Goal: Task Accomplishment & Management: Use online tool/utility

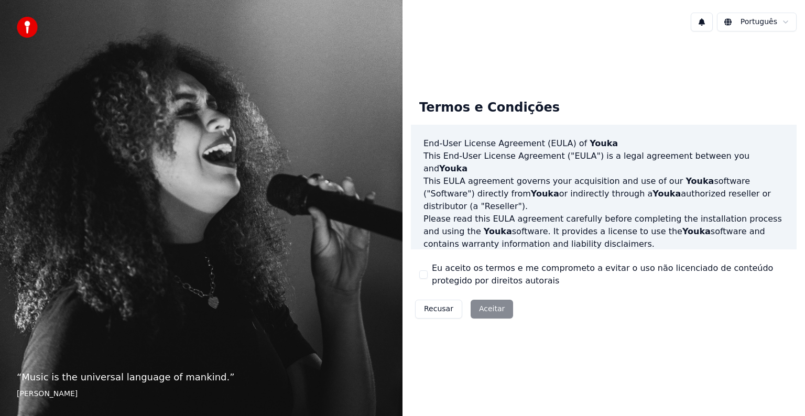
click at [447, 265] on label "Eu aceito os termos e me comprometo a evitar o uso não licenciado de conteúdo p…" at bounding box center [610, 274] width 356 height 25
click at [427, 270] on button "Eu aceito os termos e me comprometo a evitar o uso não licenciado de conteúdo p…" at bounding box center [423, 274] width 8 height 8
click at [463, 302] on div "Recusar Aceitar" at bounding box center [464, 308] width 106 height 27
click at [491, 308] on button "Aceitar" at bounding box center [491, 309] width 42 height 19
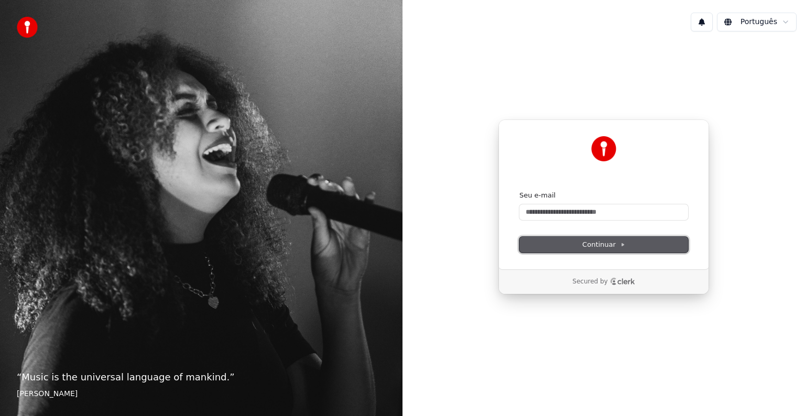
click at [597, 241] on span "Continuar" at bounding box center [603, 244] width 43 height 9
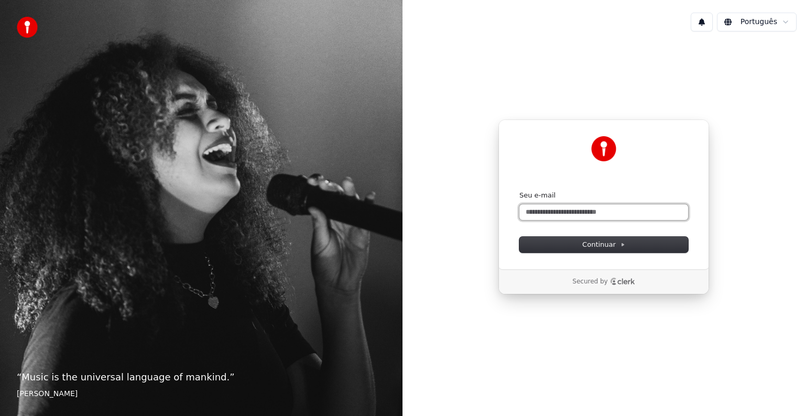
click at [601, 210] on input "Seu e-mail" at bounding box center [603, 212] width 169 height 16
click at [633, 240] on button "Continuar" at bounding box center [603, 245] width 169 height 16
type input "**********"
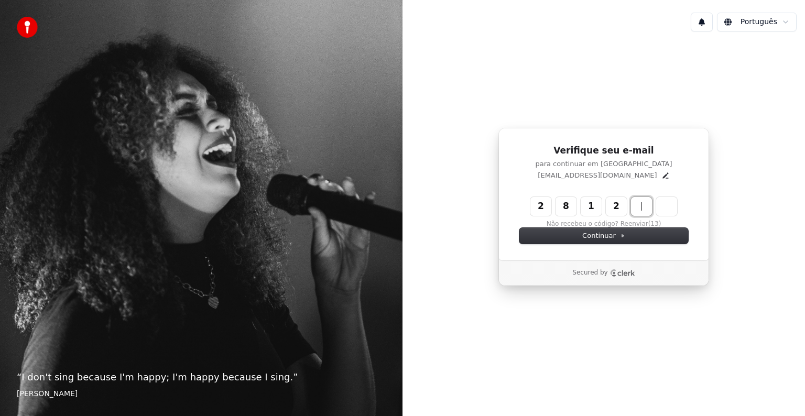
type input "******"
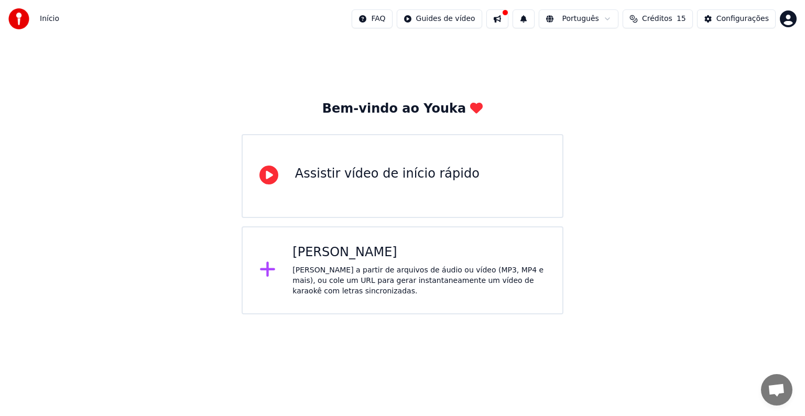
click at [463, 269] on div "[PERSON_NAME] a partir de arquivos de áudio ou vídeo (MP3, MP4 e mais), ou cole…" at bounding box center [418, 280] width 253 height 31
click at [666, 21] on span "Créditos" at bounding box center [657, 19] width 30 height 10
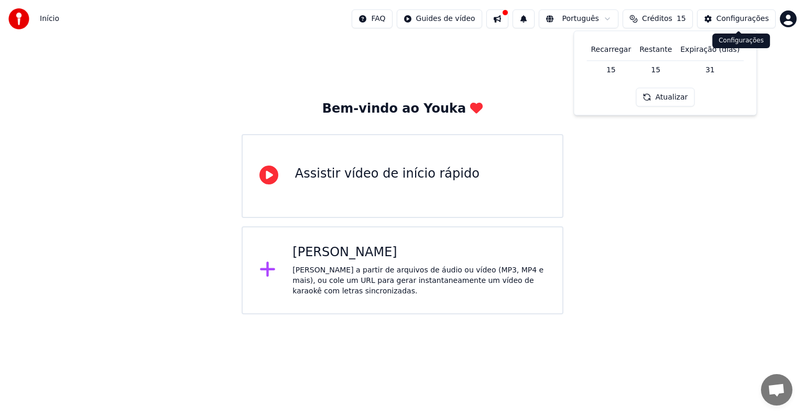
click at [719, 20] on button "Configurações" at bounding box center [736, 18] width 79 height 19
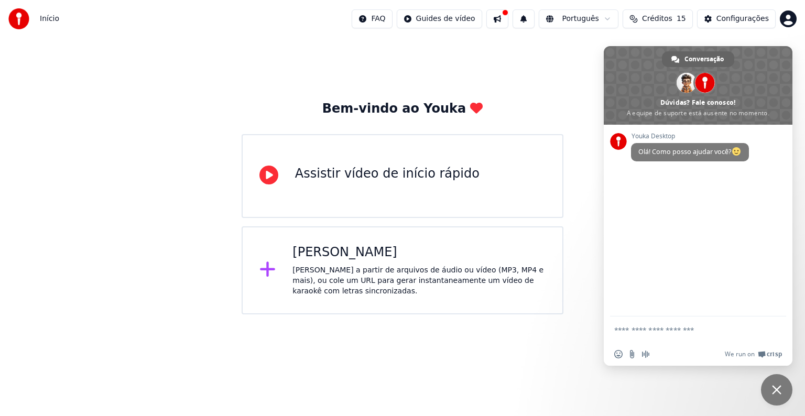
click at [468, 267] on div "[PERSON_NAME] a partir de arquivos de áudio ou vídeo (MP3, MP4 e mais), ou cole…" at bounding box center [418, 280] width 253 height 31
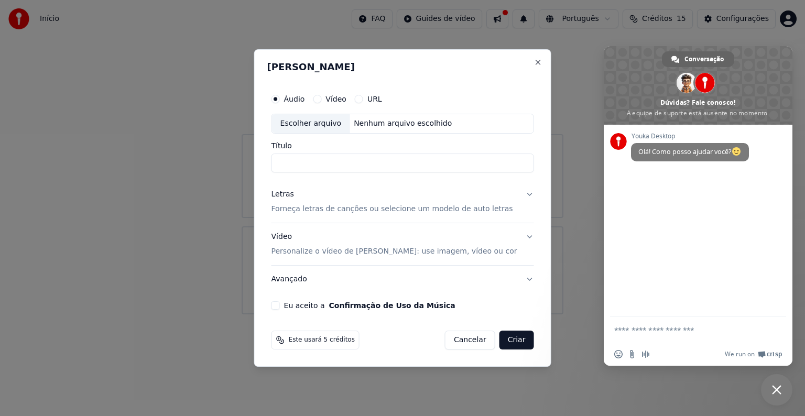
click at [523, 58] on div "[PERSON_NAME] Áudio Vídeo URL Escolher arquivo Nenhum arquivo escolhido Título …" at bounding box center [402, 207] width 297 height 317
click at [533, 65] on button "Close" at bounding box center [537, 62] width 8 height 8
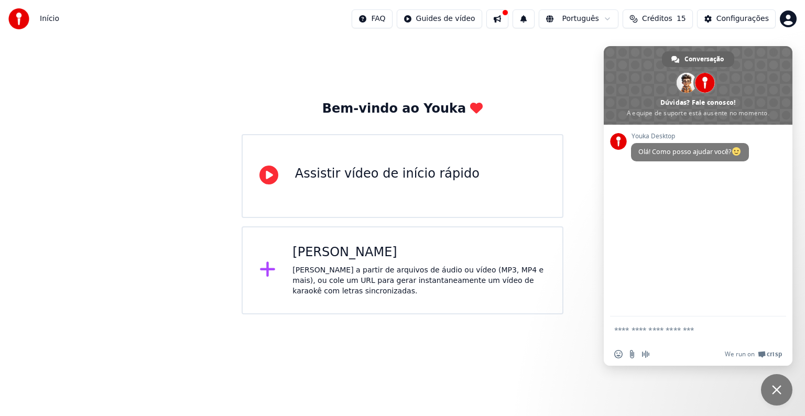
click at [674, 332] on textarea "Escreva sua mensagem..." at bounding box center [686, 329] width 145 height 9
type textarea "**********"
click at [711, 327] on textarea "Escreva sua mensagem..." at bounding box center [686, 329] width 145 height 9
click at [725, 15] on div "Configurações" at bounding box center [742, 19] width 52 height 10
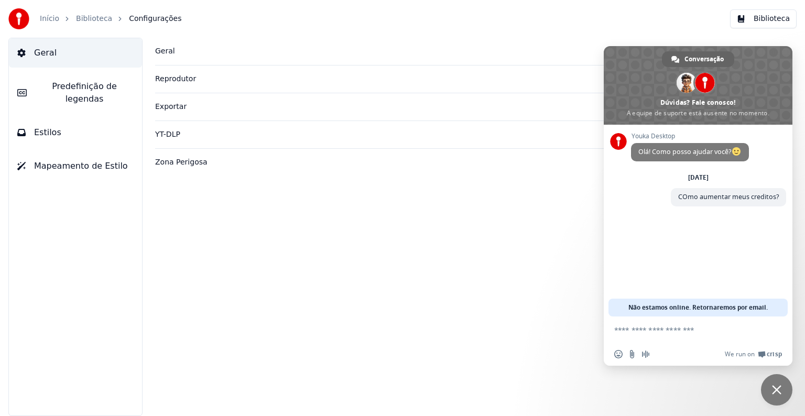
click at [42, 21] on link "Início" at bounding box center [49, 19] width 19 height 10
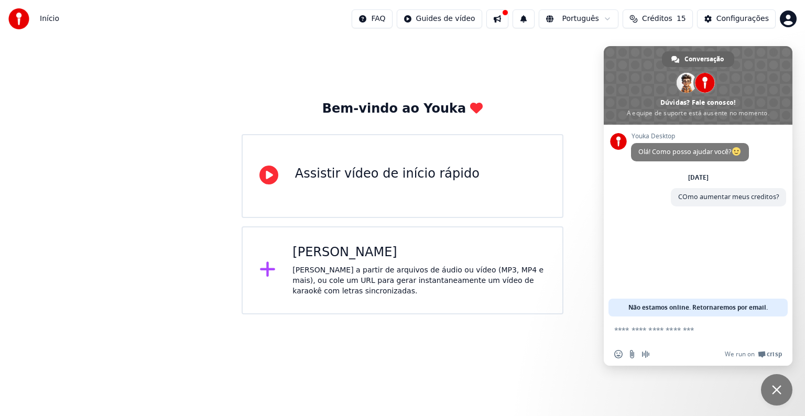
click at [406, 260] on div "[PERSON_NAME]" at bounding box center [418, 252] width 253 height 17
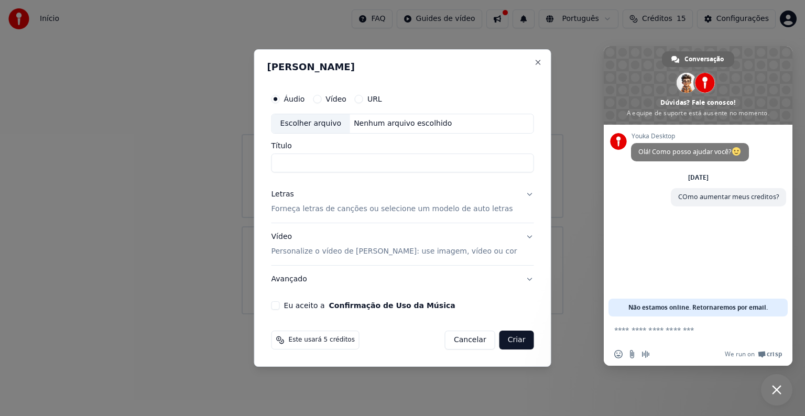
click at [334, 121] on div "Escolher arquivo" at bounding box center [311, 123] width 78 height 19
click at [321, 100] on button "Vídeo" at bounding box center [317, 99] width 8 height 8
click at [343, 120] on div "Escolher arquivo" at bounding box center [311, 123] width 78 height 19
drag, startPoint x: 354, startPoint y: 163, endPoint x: 245, endPoint y: 160, distance: 109.5
click at [245, 160] on body "**********" at bounding box center [402, 157] width 805 height 314
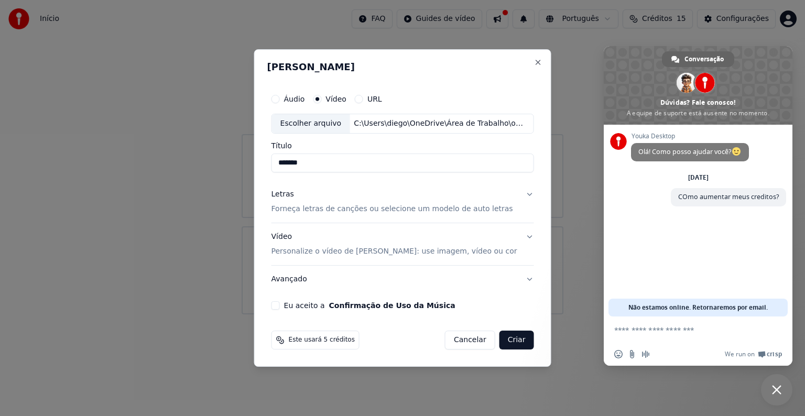
type input "*******"
click at [448, 211] on p "Forneça letras de canções ou selecione um modelo de auto letras" at bounding box center [391, 209] width 241 height 10
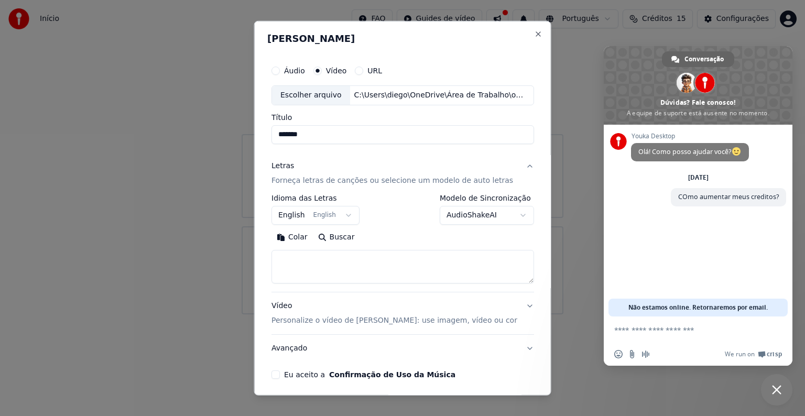
click at [346, 219] on button "English English" at bounding box center [315, 215] width 88 height 19
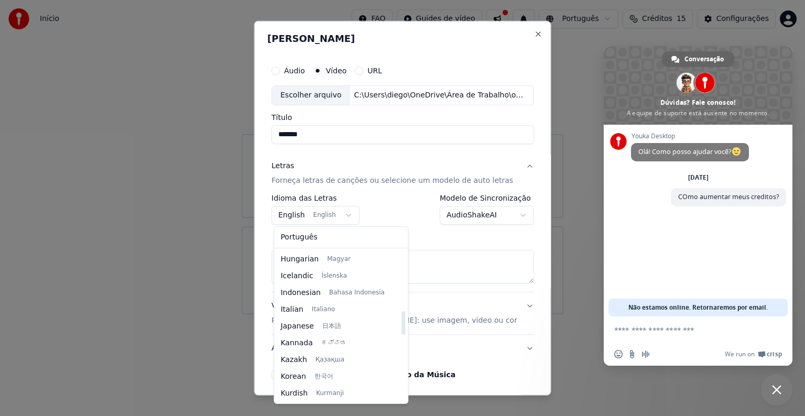
scroll to position [175, 0]
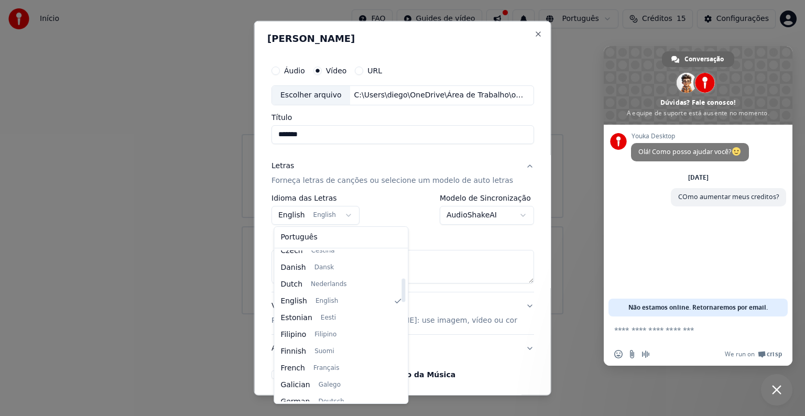
select select "**"
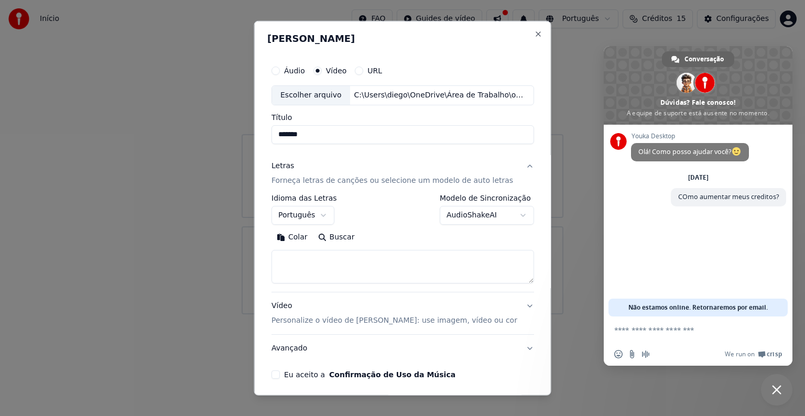
click at [399, 268] on textarea at bounding box center [402, 267] width 262 height 34
paste textarea "**********"
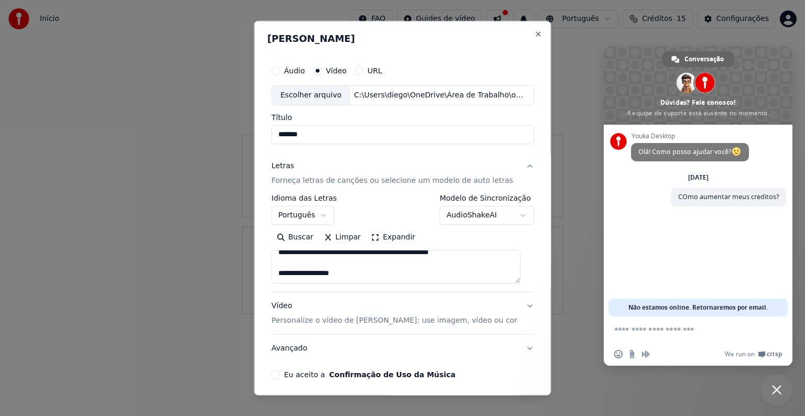
type textarea "**********"
click at [449, 324] on p "Personalize o vídeo de [PERSON_NAME]: use imagem, vídeo ou cor" at bounding box center [394, 320] width 246 height 10
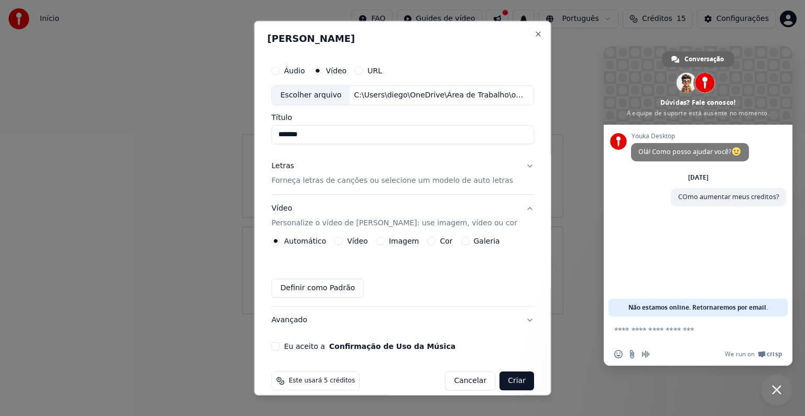
click at [340, 241] on button "Vídeo" at bounding box center [338, 241] width 8 height 8
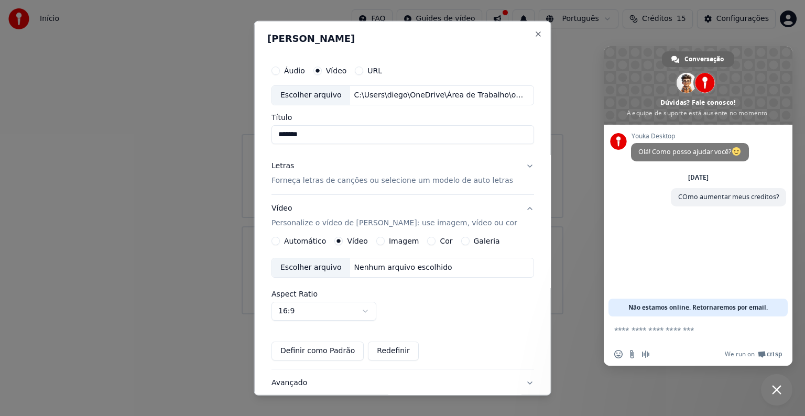
click at [326, 270] on div "Escolher arquivo" at bounding box center [311, 267] width 78 height 19
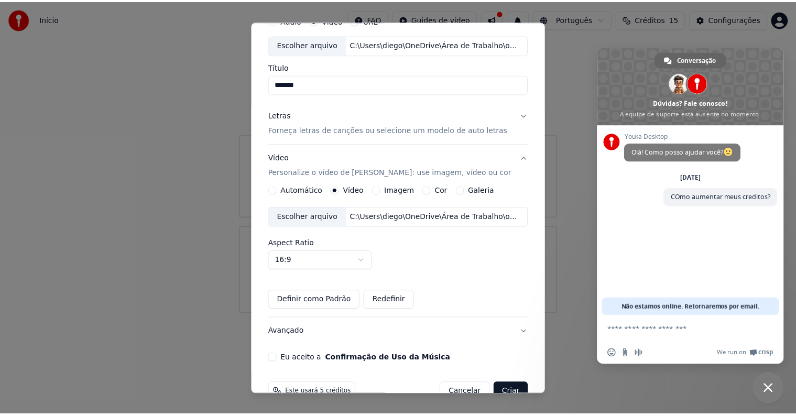
scroll to position [74, 0]
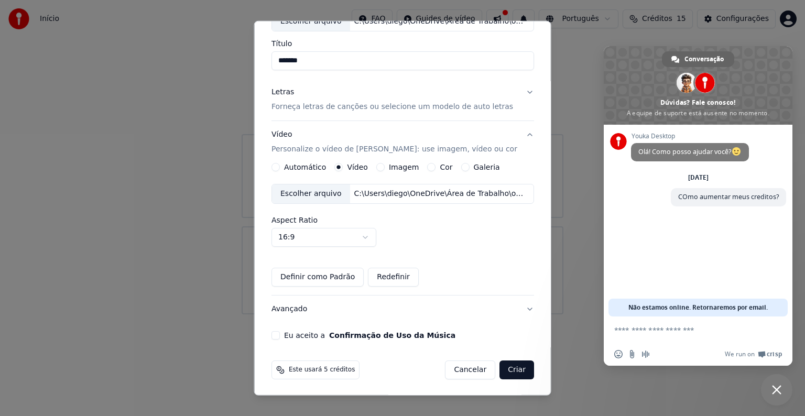
click at [283, 331] on div "Eu aceito a Confirmação de Uso da Música" at bounding box center [402, 335] width 262 height 8
click at [277, 335] on button "Eu aceito a Confirmação de Uso da Música" at bounding box center [275, 335] width 8 height 8
click at [505, 368] on button "Criar" at bounding box center [516, 369] width 35 height 19
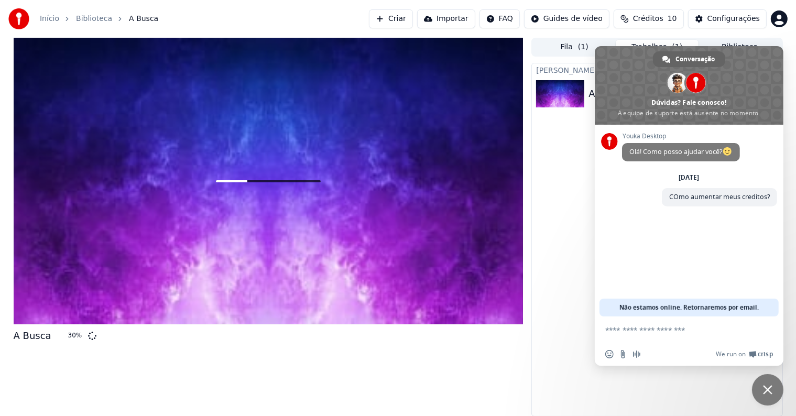
click at [713, 331] on textarea "Escreva sua mensagem..." at bounding box center [677, 329] width 145 height 9
click at [683, 381] on div "Criar Karaokê A Busca 31 %" at bounding box center [656, 240] width 251 height 354
click at [762, 383] on span "Bate-papo" at bounding box center [767, 389] width 31 height 31
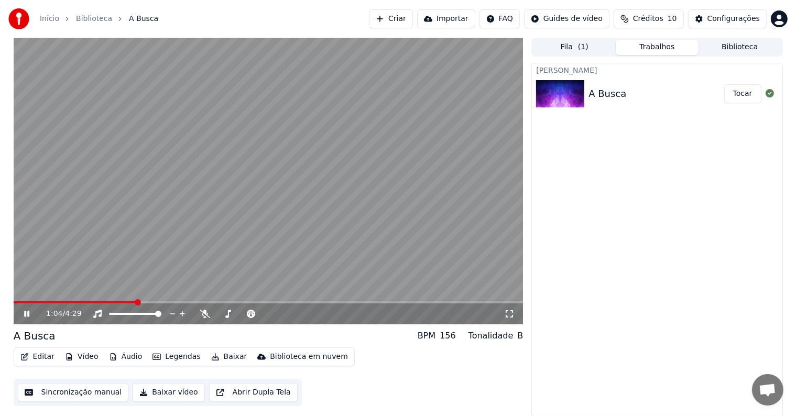
click at [471, 300] on video at bounding box center [269, 181] width 510 height 287
click at [472, 301] on span at bounding box center [269, 302] width 510 height 2
click at [485, 302] on span at bounding box center [269, 302] width 510 height 2
click at [22, 313] on icon at bounding box center [34, 314] width 25 height 8
click at [226, 356] on button "Baixar" at bounding box center [229, 356] width 45 height 15
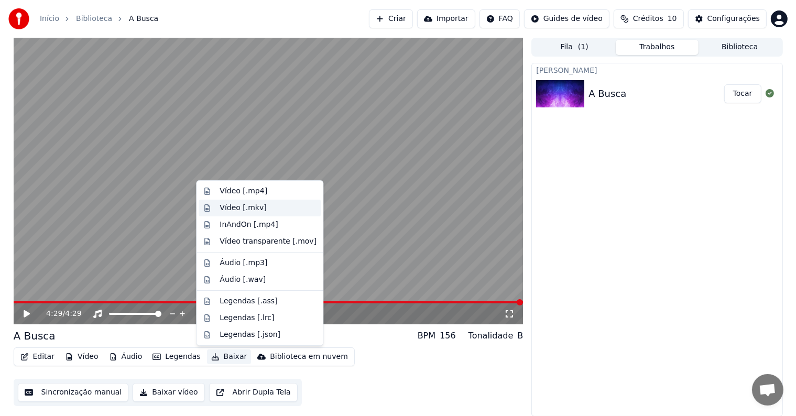
click at [258, 206] on div "Vídeo [.mkv]" at bounding box center [242, 208] width 47 height 10
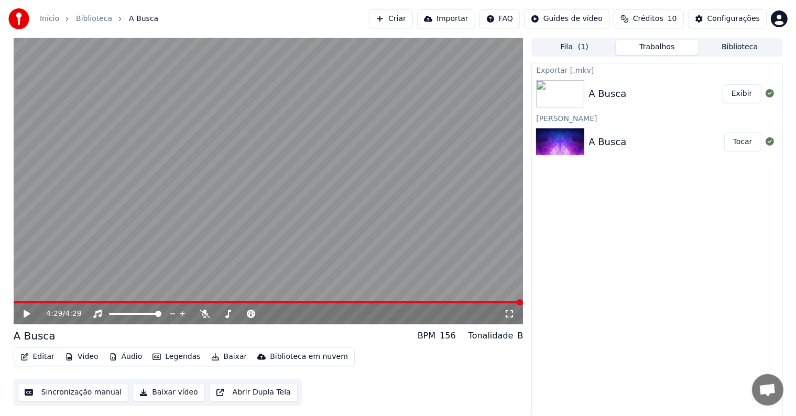
click at [222, 357] on button "Baixar" at bounding box center [229, 356] width 45 height 15
click at [629, 201] on div "Exportar [.mkv] A Busca Exibir Criar Karaokê A Busca Tocar" at bounding box center [656, 240] width 251 height 354
click at [643, 88] on div "A Busca" at bounding box center [655, 93] width 134 height 15
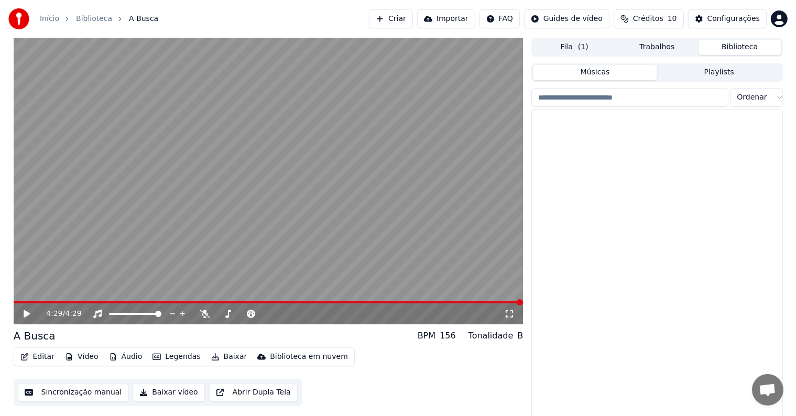
click at [735, 46] on button "Biblioteca" at bounding box center [739, 47] width 83 height 15
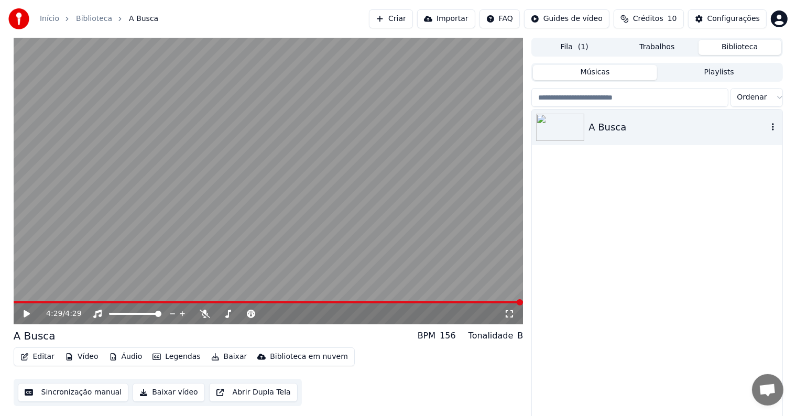
click at [775, 134] on div "A Busca" at bounding box center [657, 127] width 250 height 36
click at [771, 129] on icon "button" at bounding box center [772, 127] width 10 height 8
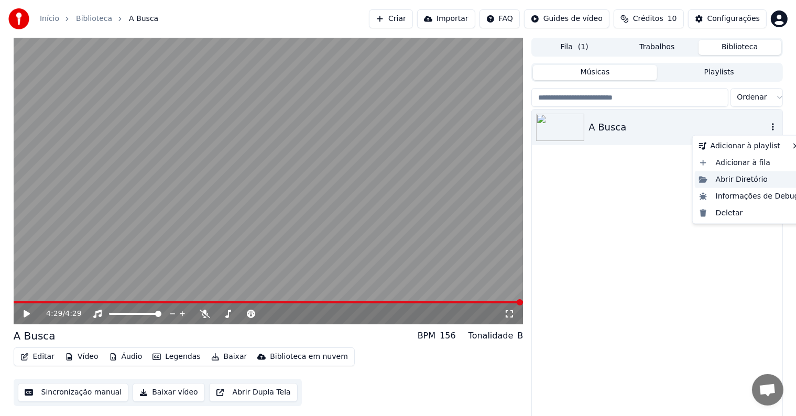
click at [746, 181] on div "Abrir Diretório" at bounding box center [749, 179] width 108 height 17
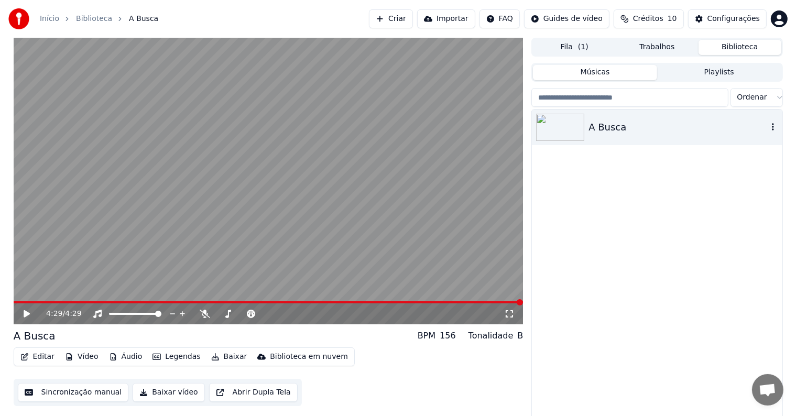
click at [691, 132] on div "A Busca" at bounding box center [677, 127] width 179 height 15
click at [773, 130] on icon "button" at bounding box center [773, 126] width 2 height 7
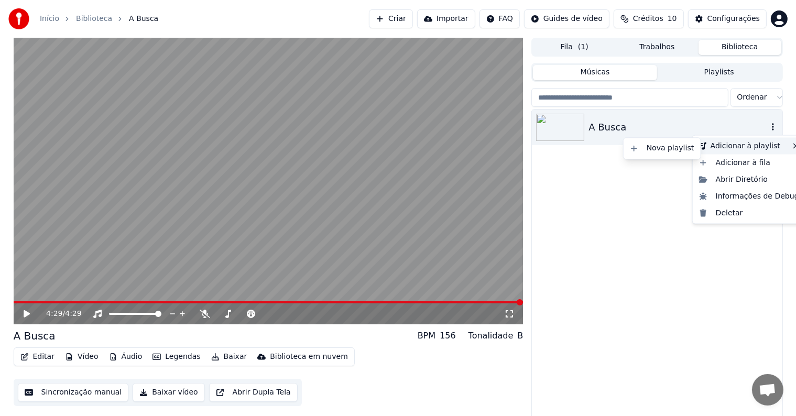
click at [769, 148] on div "Adicionar à playlist" at bounding box center [749, 146] width 108 height 17
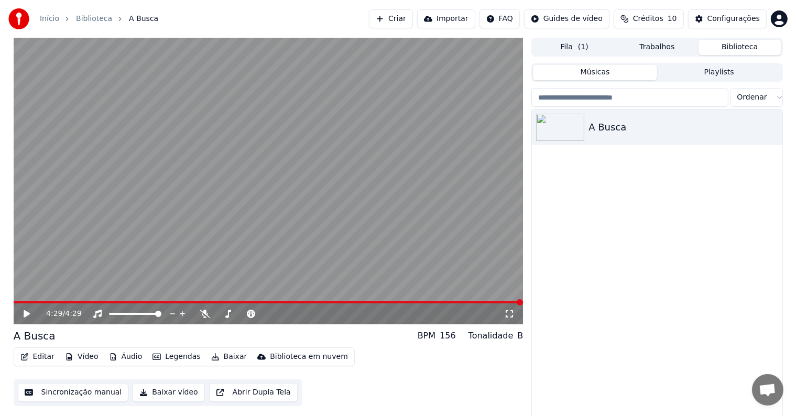
click at [613, 284] on div "A Busca" at bounding box center [657, 264] width 250 height 311
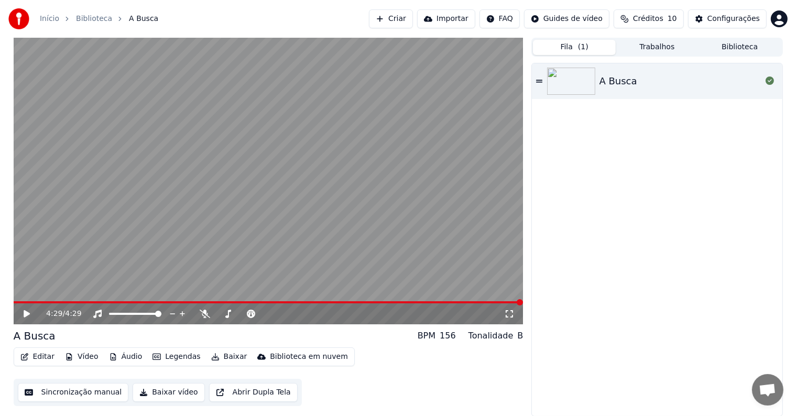
click at [582, 51] on span "( 1 )" at bounding box center [583, 47] width 10 height 10
click at [540, 83] on icon at bounding box center [539, 81] width 6 height 7
click at [510, 311] on icon at bounding box center [509, 314] width 10 height 8
click at [25, 312] on icon at bounding box center [26, 314] width 5 height 6
click at [170, 393] on button "Baixar vídeo" at bounding box center [169, 392] width 72 height 19
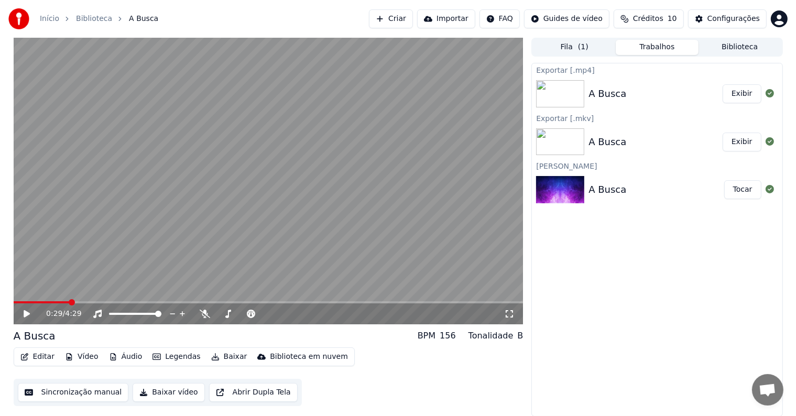
click at [641, 90] on div "A Busca" at bounding box center [655, 93] width 134 height 15
click at [735, 95] on button "Exibir" at bounding box center [741, 93] width 39 height 19
click at [511, 317] on icon at bounding box center [508, 313] width 7 height 7
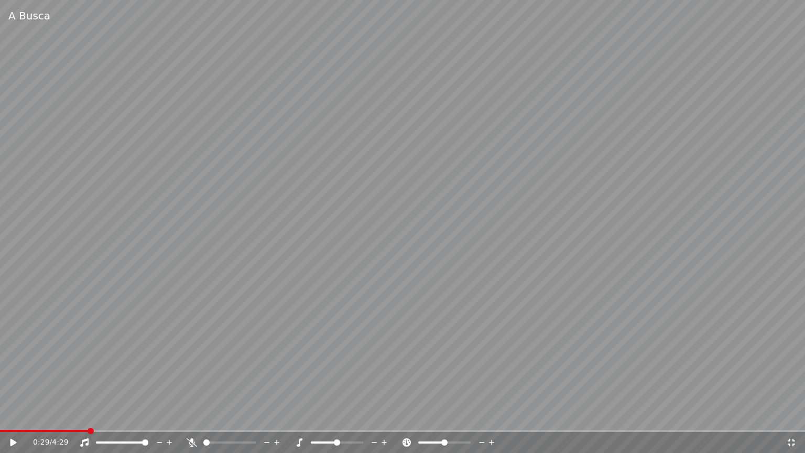
click at [84, 54] on video at bounding box center [402, 226] width 805 height 453
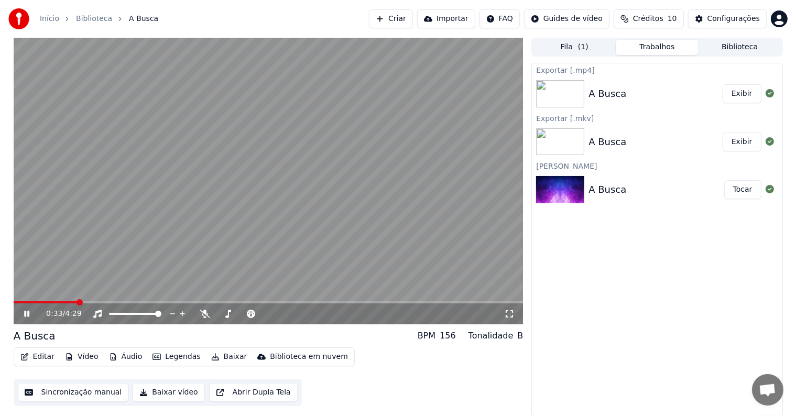
click at [26, 313] on icon at bounding box center [26, 314] width 5 height 6
